Goal: Task Accomplishment & Management: Use online tool/utility

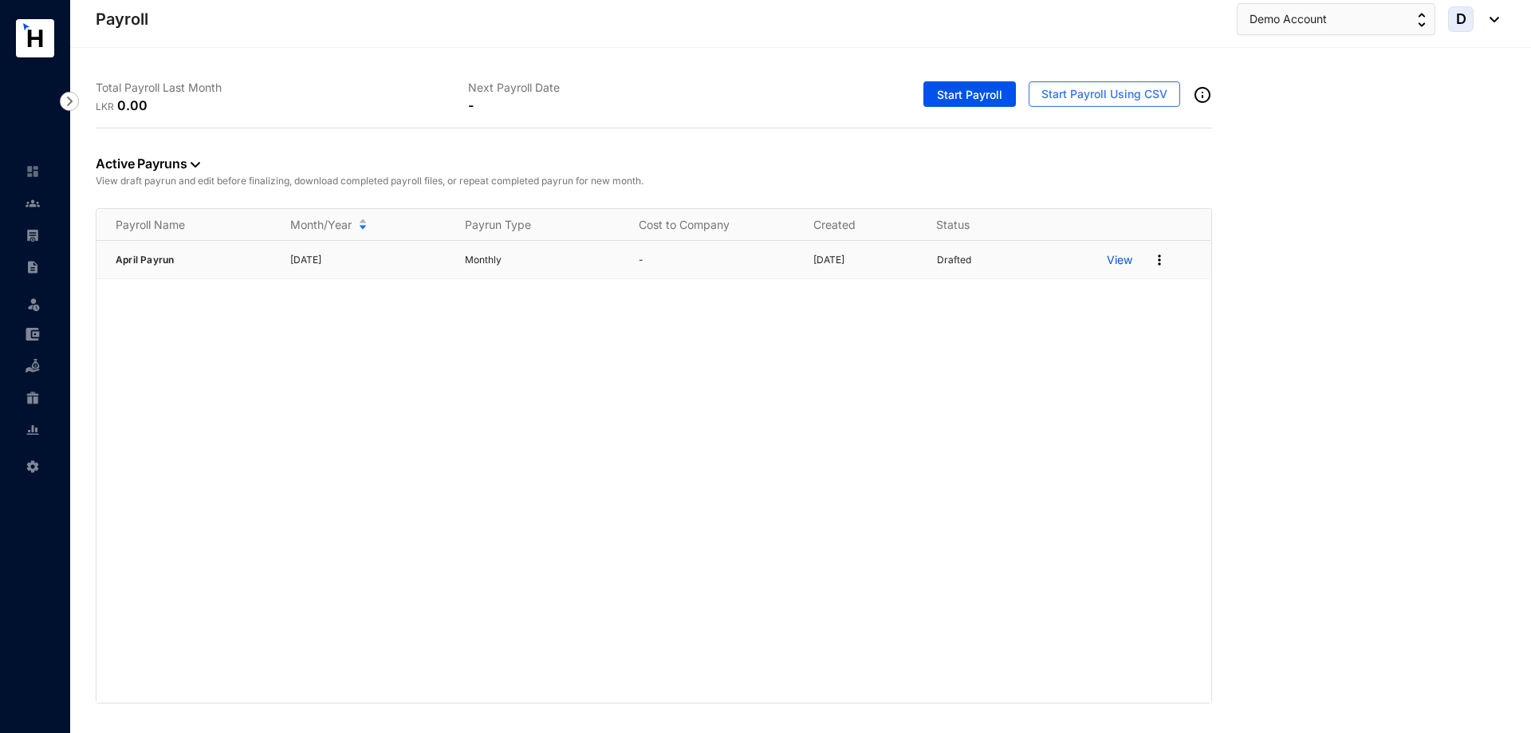
click at [1123, 259] on p "View" at bounding box center [1120, 260] width 26 height 16
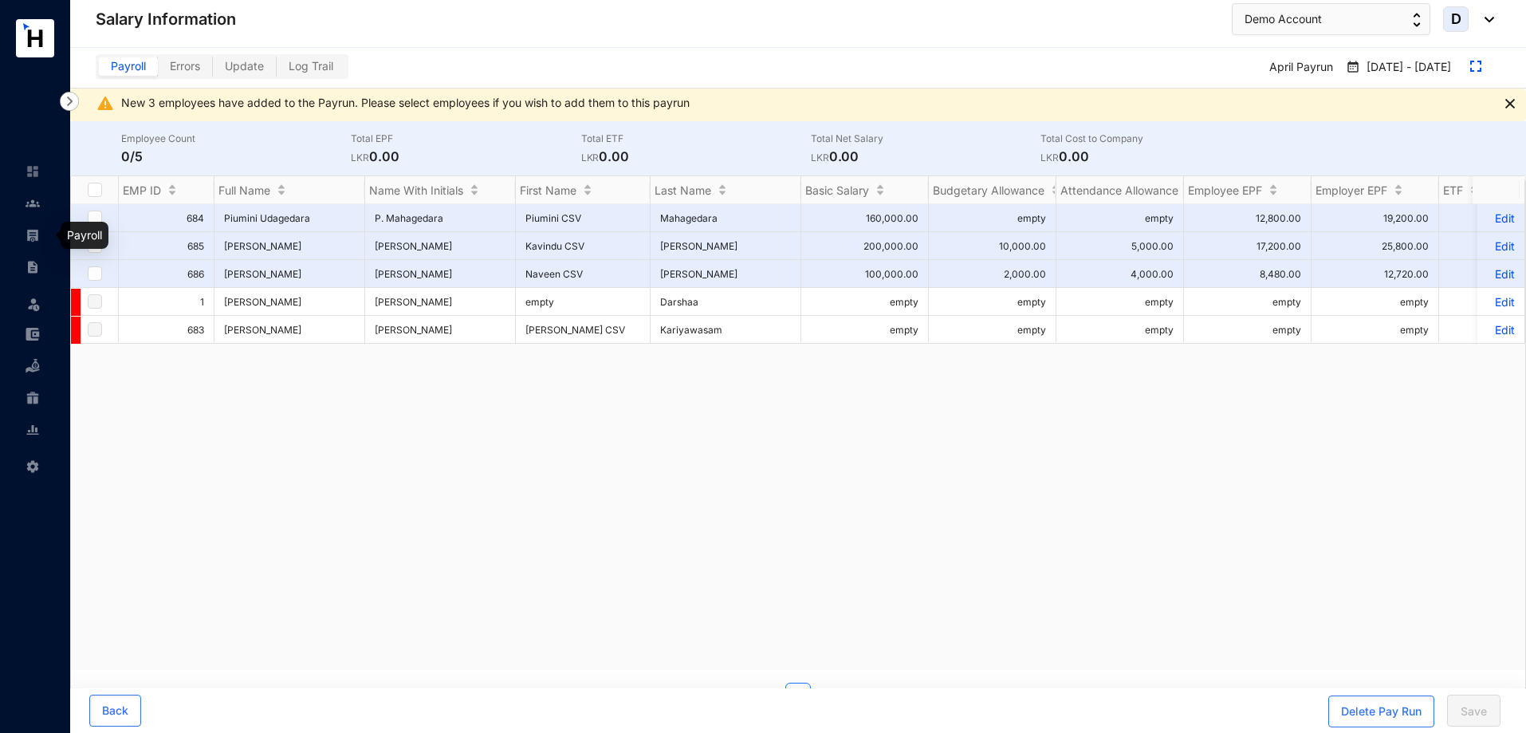
click at [26, 232] on link at bounding box center [46, 235] width 40 height 16
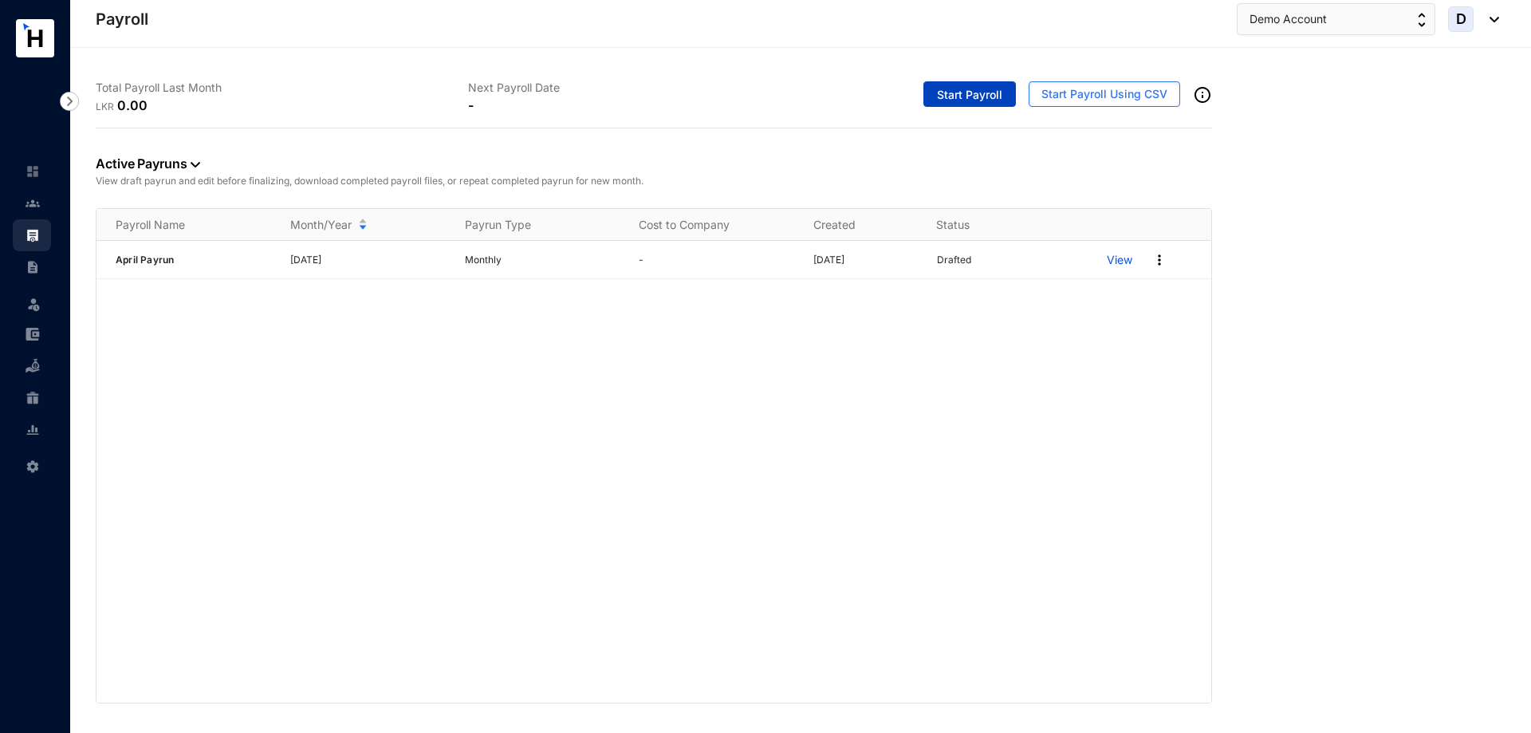
click at [992, 95] on span "Start Payroll" at bounding box center [969, 95] width 65 height 16
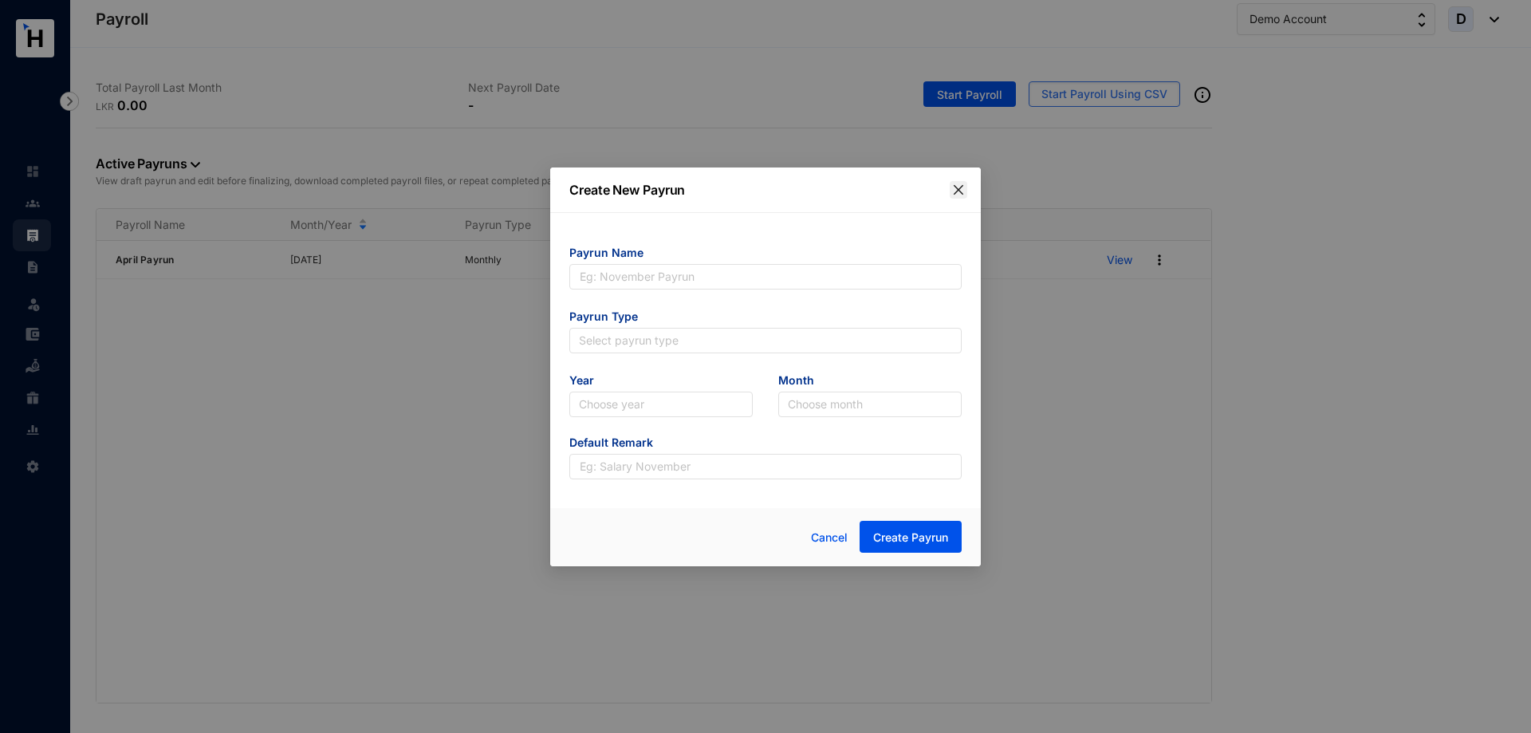
click at [954, 192] on icon "close" at bounding box center [958, 189] width 13 height 13
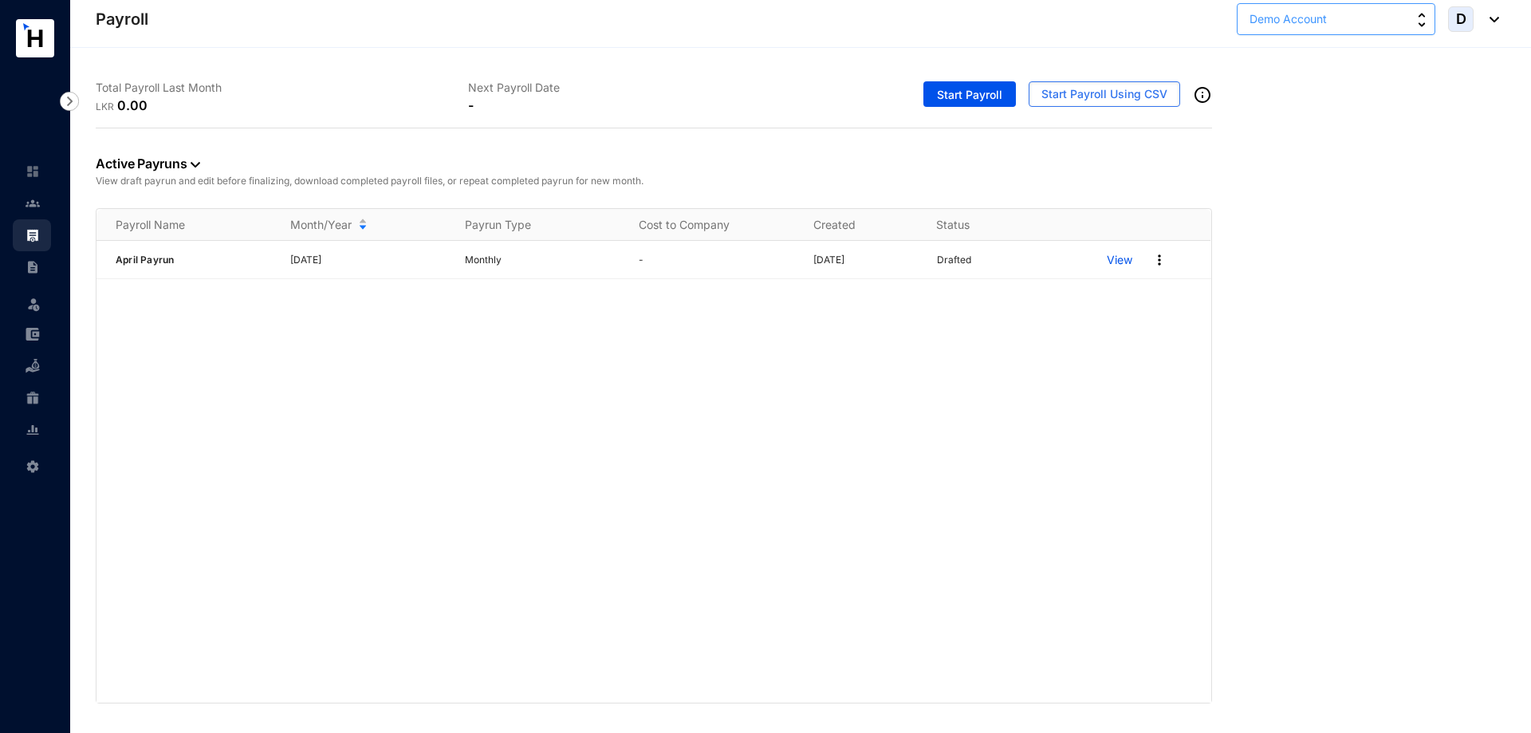
click at [1384, 16] on button "Demo Account" at bounding box center [1336, 19] width 199 height 32
click at [1377, 124] on div "Ceylon Nutrifoods Owner" at bounding box center [1335, 128] width 171 height 32
